Goal: Information Seeking & Learning: Find specific fact

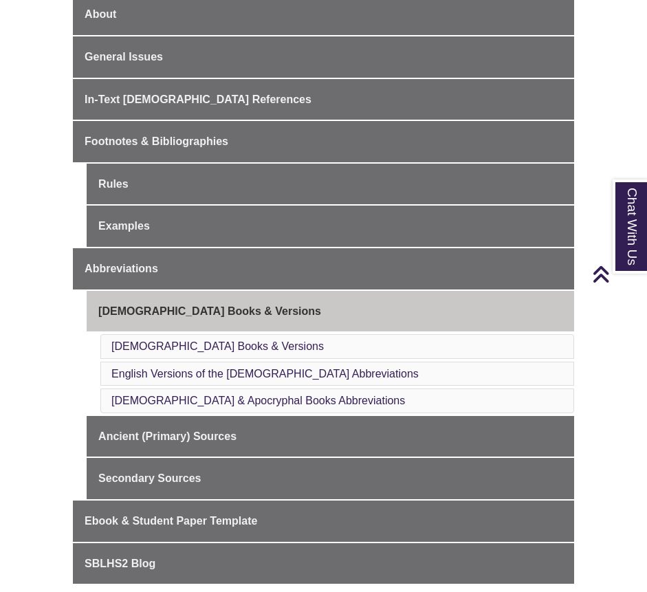
scroll to position [413, 0]
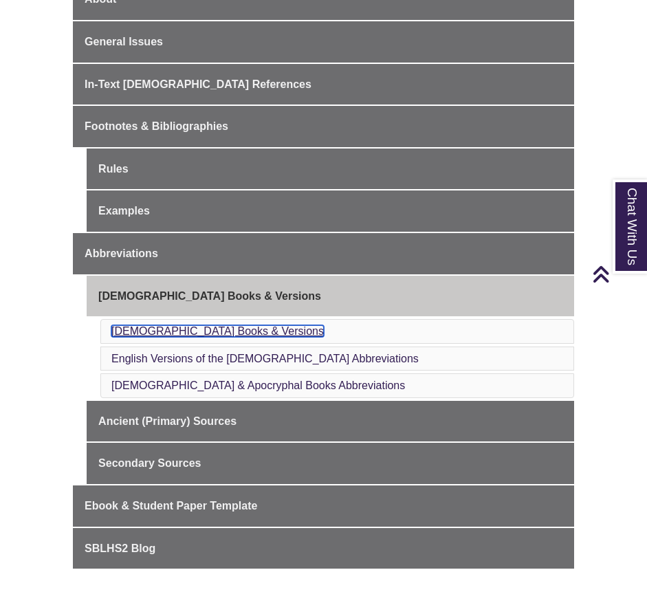
click at [176, 329] on link "[DEMOGRAPHIC_DATA] Books & Versions" at bounding box center [217, 331] width 213 height 12
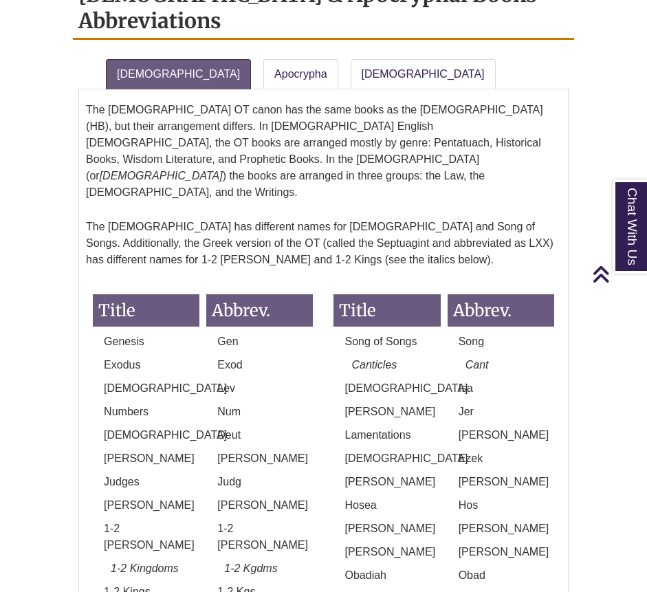
scroll to position [1979, 0]
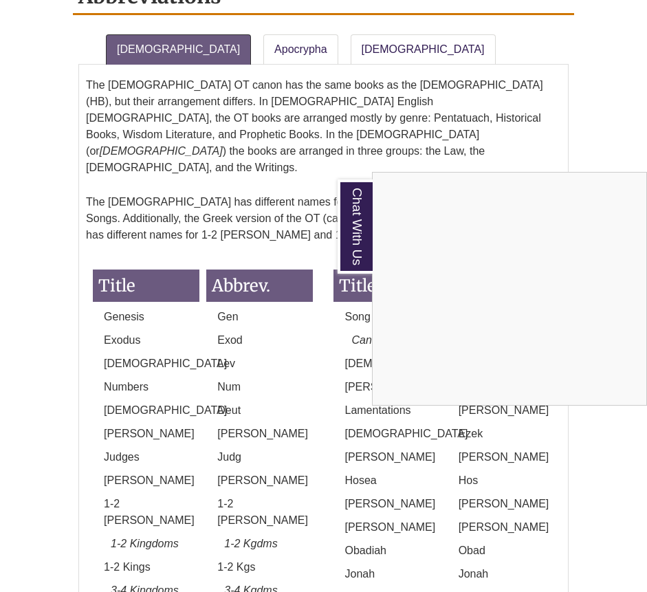
click at [237, 209] on div "Chat With Us" at bounding box center [323, 296] width 647 height 592
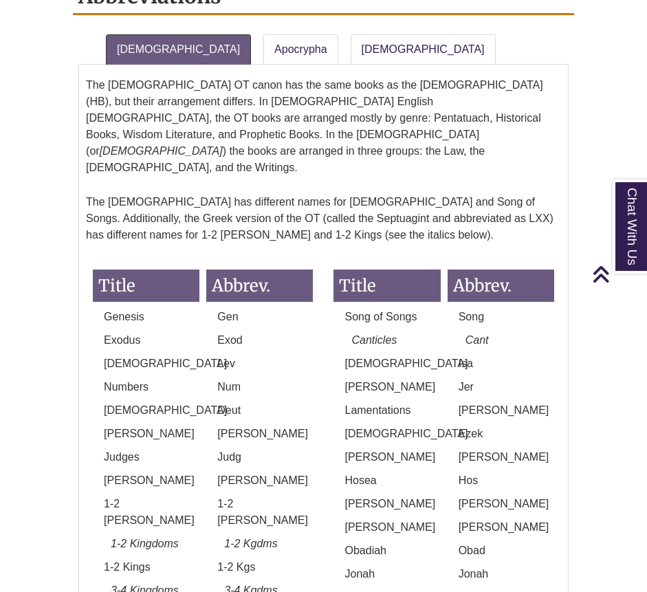
scroll to position [413, 0]
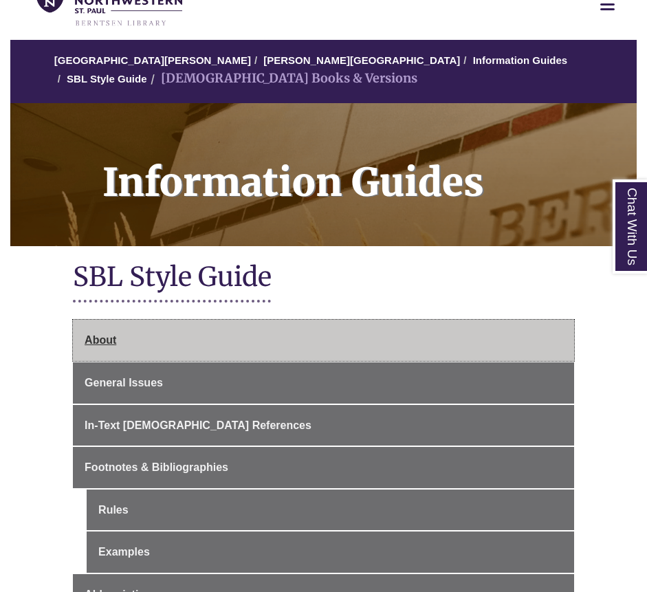
scroll to position [344, 0]
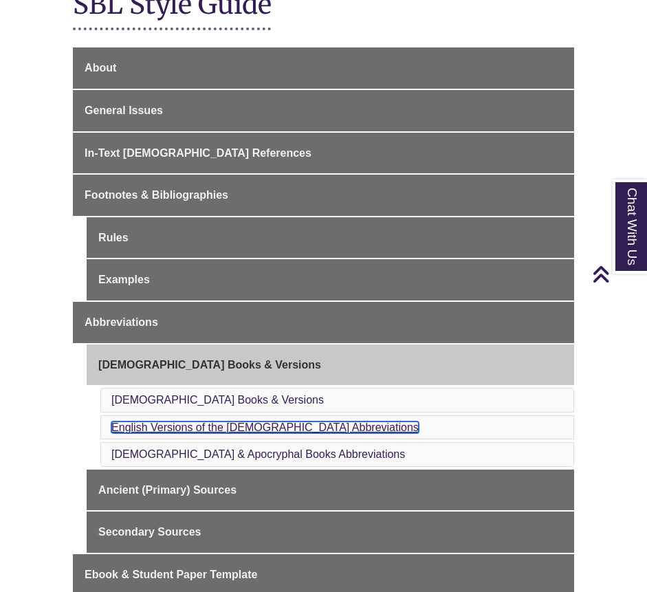
click at [178, 428] on link "English Versions of the [DEMOGRAPHIC_DATA] Abbreviations" at bounding box center [264, 428] width 307 height 12
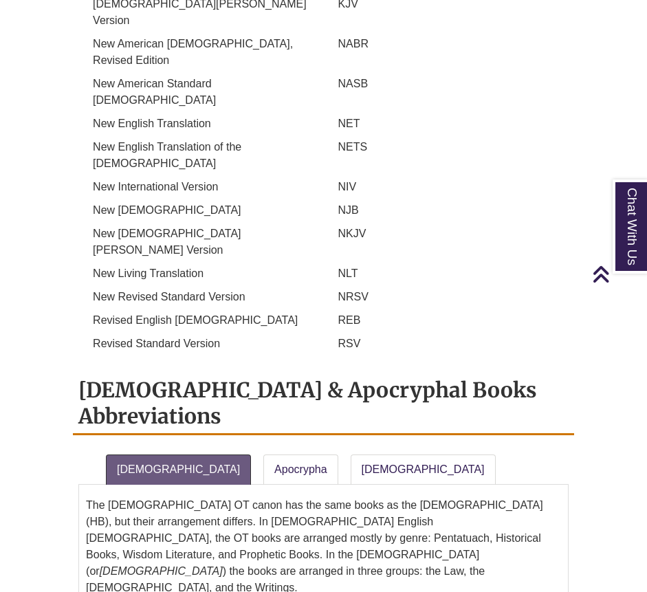
scroll to position [1971, 0]
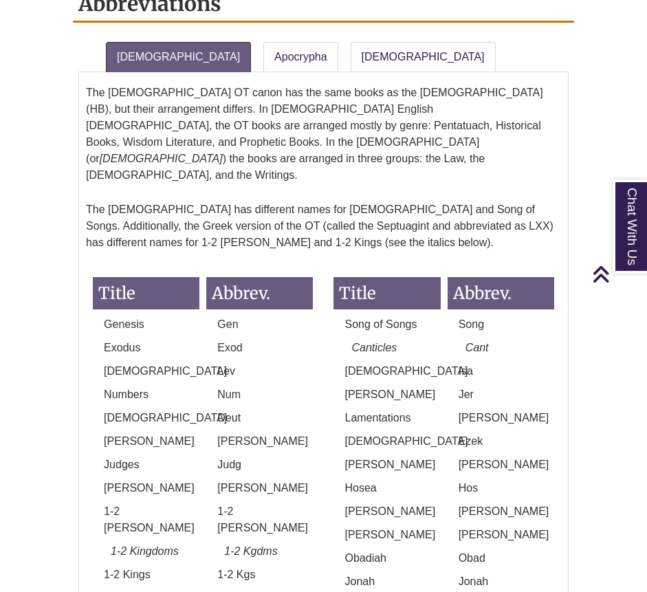
click at [323, 550] on div "Title Abbrev. Genesis Gen Exodus Exod [DEMOGRAPHIC_DATA] Lev Numbers Num [DEMOG…" at bounding box center [203, 551] width 241 height 577
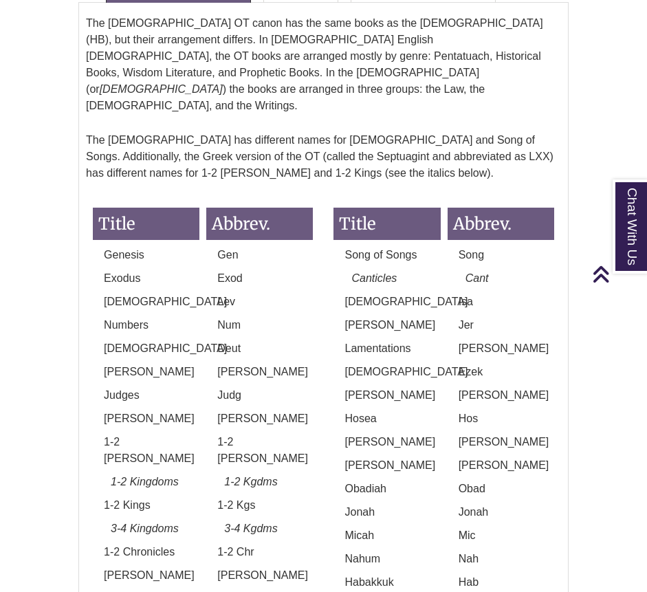
scroll to position [2040, 0]
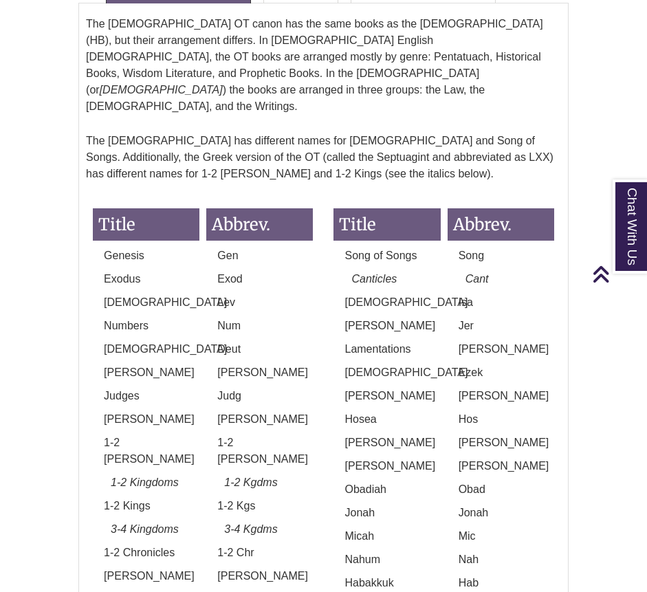
click at [402, 552] on p "Nahum" at bounding box center [387, 560] width 107 height 17
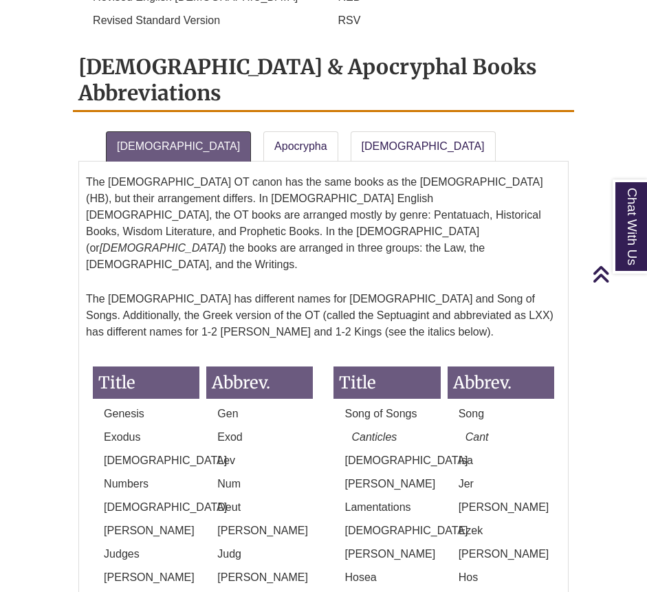
scroll to position [1627, 0]
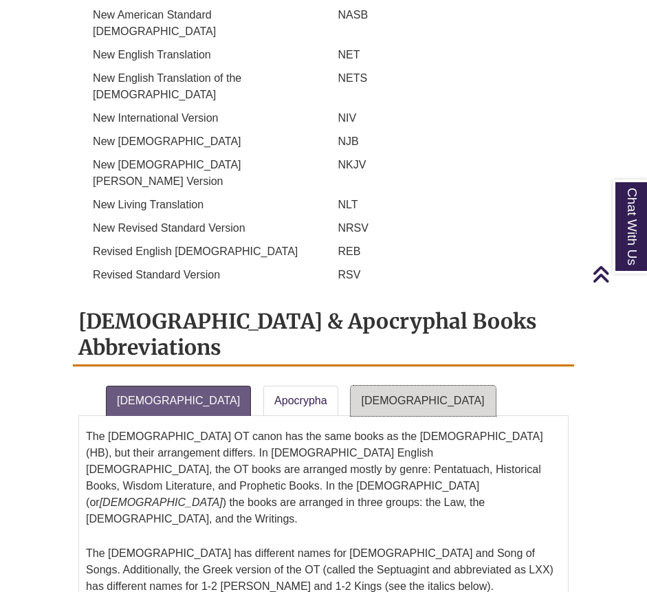
click at [351, 386] on link "[DEMOGRAPHIC_DATA]" at bounding box center [423, 401] width 145 height 30
